Goal: Information Seeking & Learning: Learn about a topic

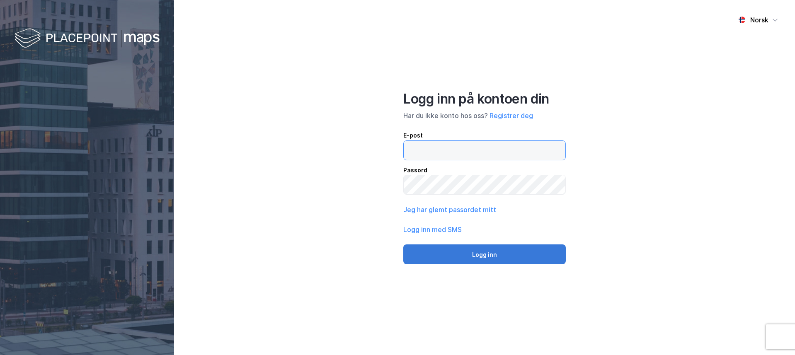
type input "[EMAIL_ADDRESS][DOMAIN_NAME]"
click at [470, 251] on button "Logg inn" at bounding box center [484, 255] width 162 height 20
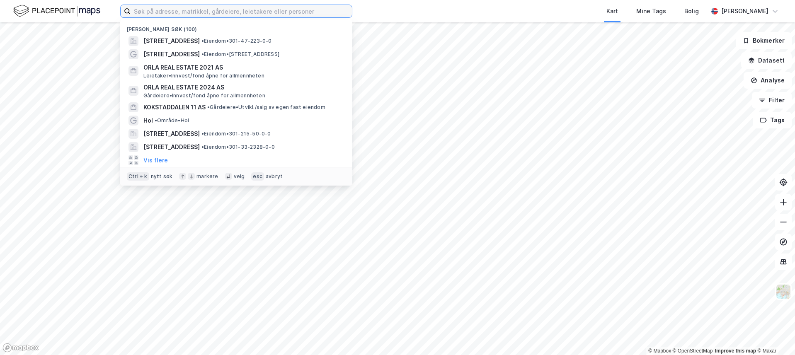
click at [159, 11] on input at bounding box center [241, 11] width 221 height 12
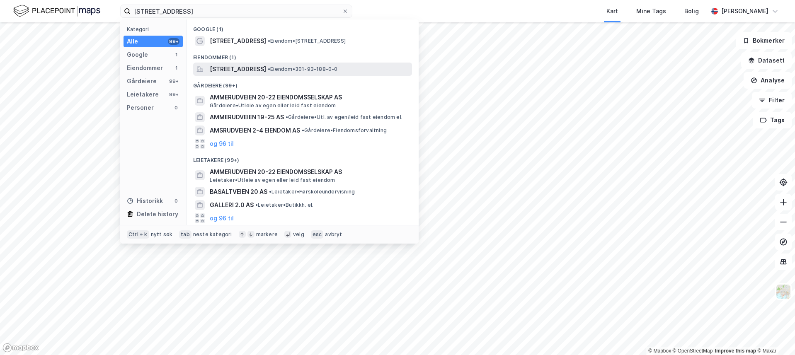
click at [266, 73] on span "[STREET_ADDRESS]" at bounding box center [238, 69] width 56 height 10
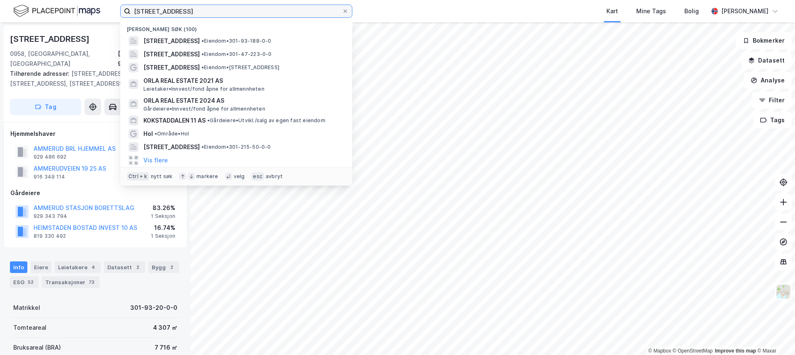
drag, startPoint x: 222, startPoint y: 15, endPoint x: 94, endPoint y: 12, distance: 127.7
click at [94, 12] on div "ammerudveien 20 Nylige søk (100) [STREET_ADDRESS] • Eiendom • 301-93-188-0-0 [S…" at bounding box center [397, 11] width 795 height 22
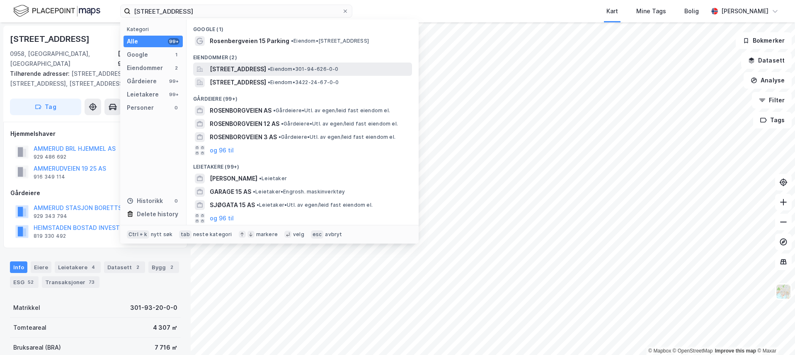
click at [256, 64] on span "[STREET_ADDRESS]" at bounding box center [238, 69] width 56 height 10
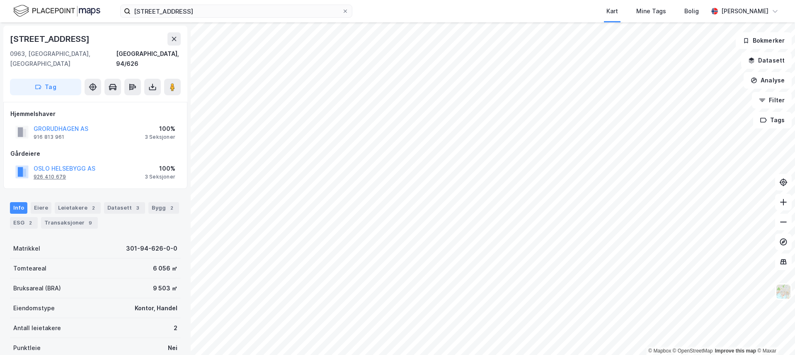
click at [47, 174] on div "926 410 679" at bounding box center [50, 177] width 32 height 7
click at [152, 15] on input "[STREET_ADDRESS]" at bounding box center [236, 11] width 211 height 12
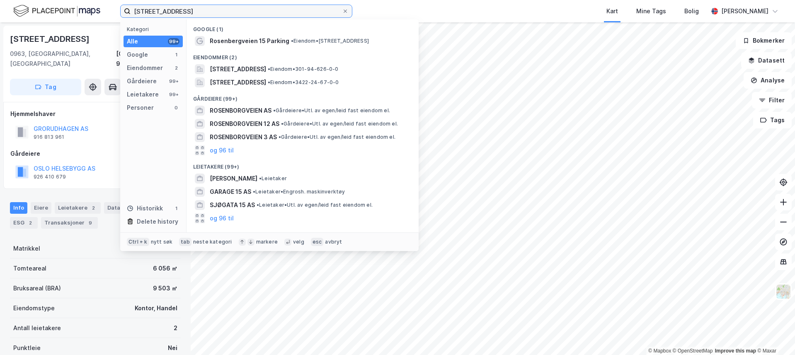
click at [152, 15] on input "[STREET_ADDRESS]" at bounding box center [236, 11] width 211 height 12
paste input "BERGENSVEIEN 4"
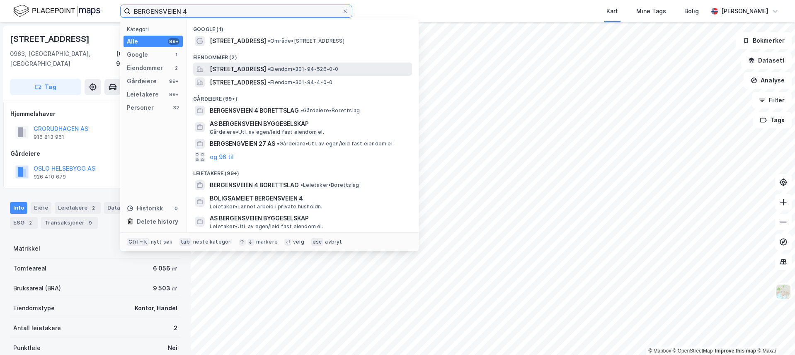
type input "BERGENSVEIEN 4"
click at [266, 68] on span "[STREET_ADDRESS]" at bounding box center [238, 69] width 56 height 10
